Goal: Transaction & Acquisition: Subscribe to service/newsletter

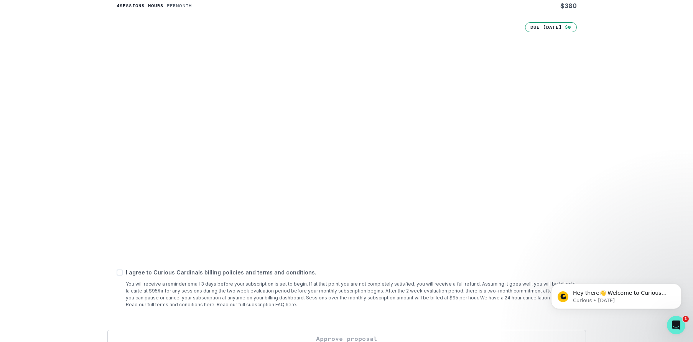
scroll to position [218, 0]
click at [120, 271] on span at bounding box center [120, 271] width 6 height 6
click at [117, 271] on input "checkbox" at bounding box center [116, 271] width 0 height 0
checkbox input "true"
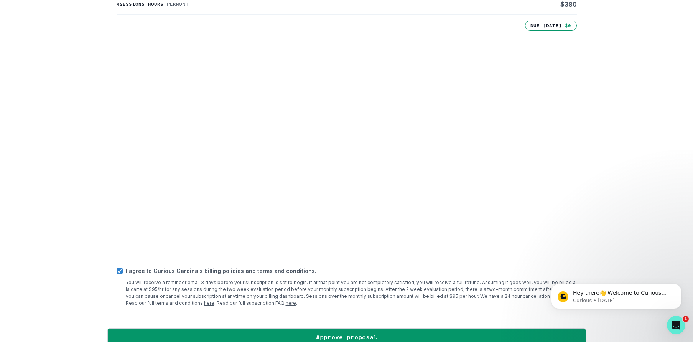
scroll to position [231, 0]
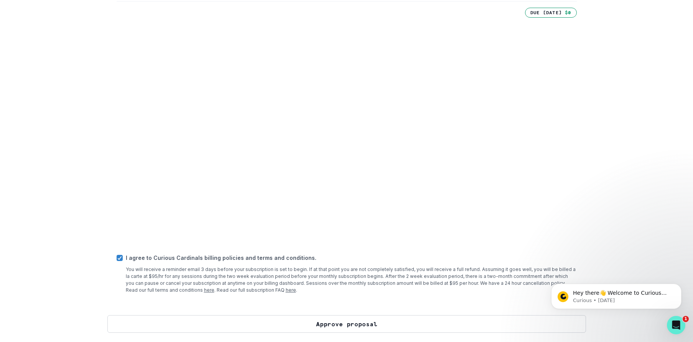
click at [335, 325] on button "Approve proposal" at bounding box center [346, 324] width 479 height 18
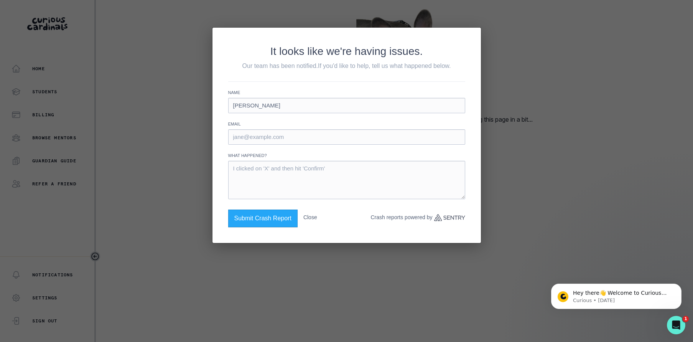
type input "[PERSON_NAME]"
type input "[EMAIL_ADDRESS][DOMAIN_NAME]"
click at [249, 168] on textarea at bounding box center [346, 180] width 237 height 38
type textarea "hit confirm and its giving me an error message."
click at [259, 218] on button "Submit Crash Report" at bounding box center [262, 219] width 69 height 18
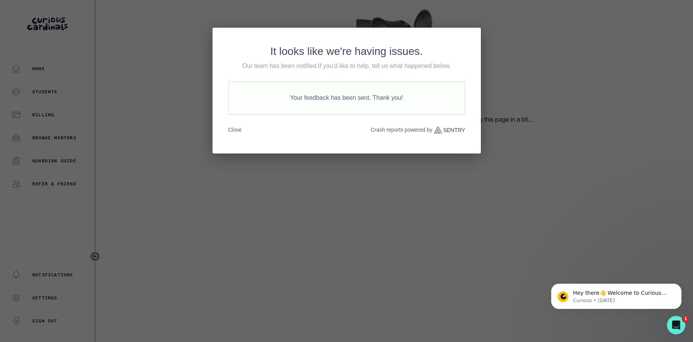
click at [212, 217] on div "It looks like we're having issues. Our team has been notified. If you'd like to…" at bounding box center [346, 171] width 693 height 342
